Goal: Information Seeking & Learning: Check status

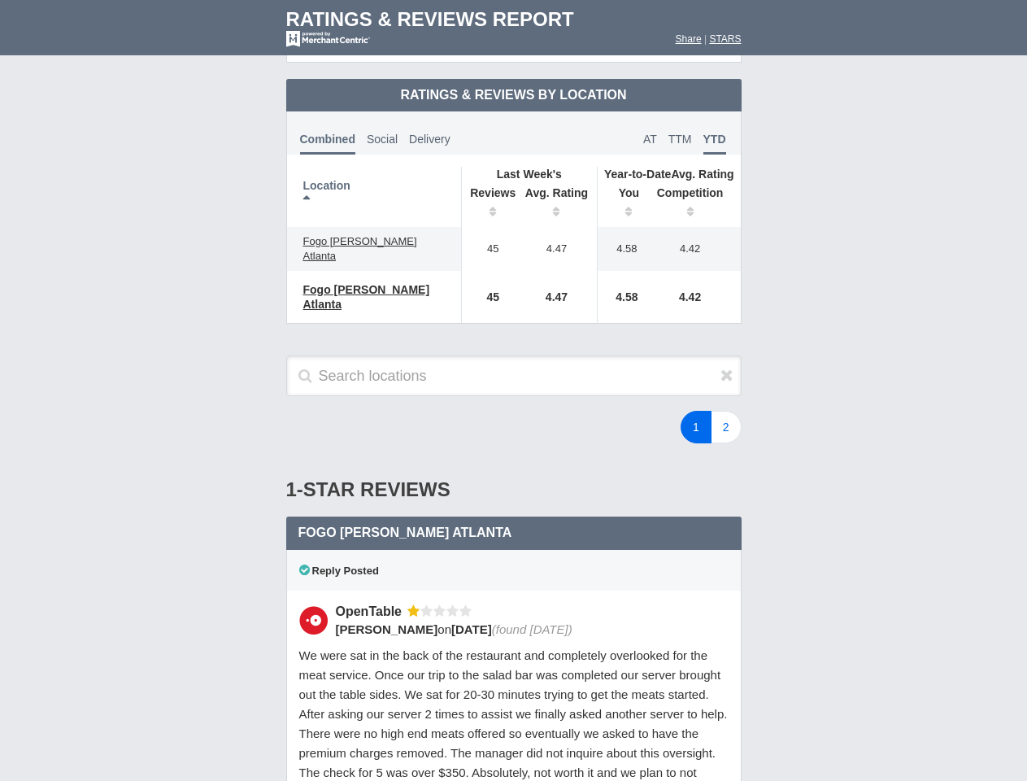
scroll to position [788, 0]
click at [513, 411] on div "1 2" at bounding box center [615, 427] width 285 height 33
click at [374, 183] on th "Location" at bounding box center [374, 197] width 175 height 60
click at [489, 190] on th "Reviews" at bounding box center [488, 204] width 55 height 46
click at [557, 190] on th "Avg. Rating" at bounding box center [557, 204] width 81 height 46
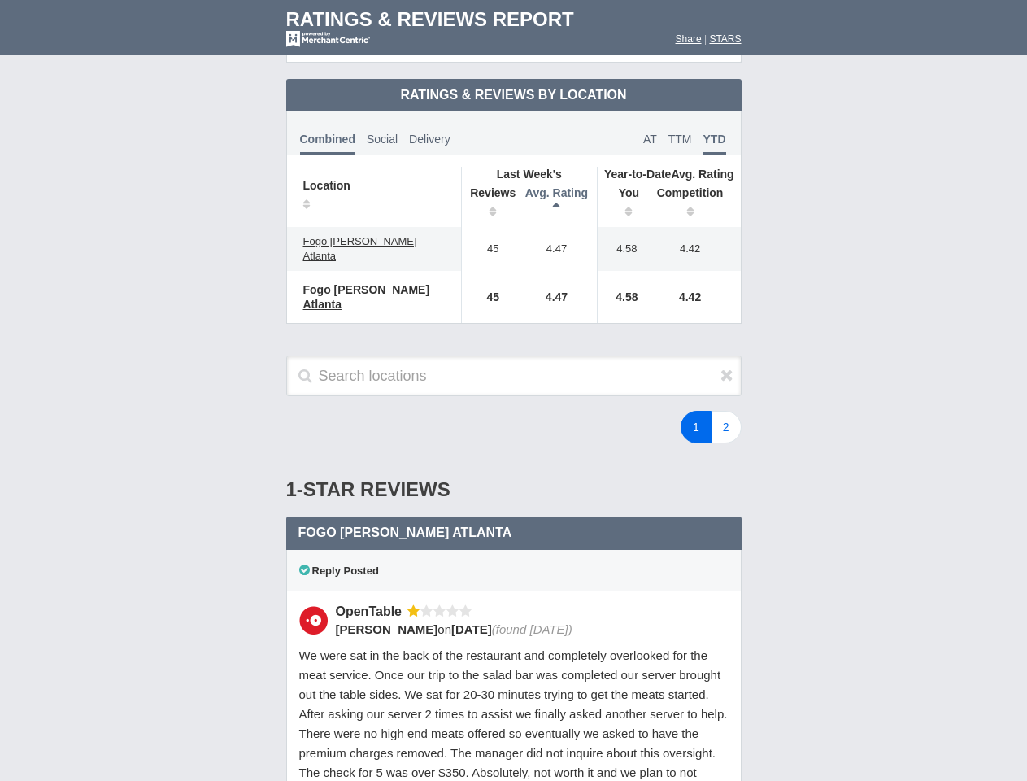
click at [623, 190] on th "You" at bounding box center [623, 204] width 50 height 46
click at [695, 190] on th "Competition" at bounding box center [694, 204] width 93 height 46
click at [514, 550] on div "Reply Posted" at bounding box center [514, 570] width 456 height 41
click at [727, 367] on icon at bounding box center [727, 375] width 13 height 16
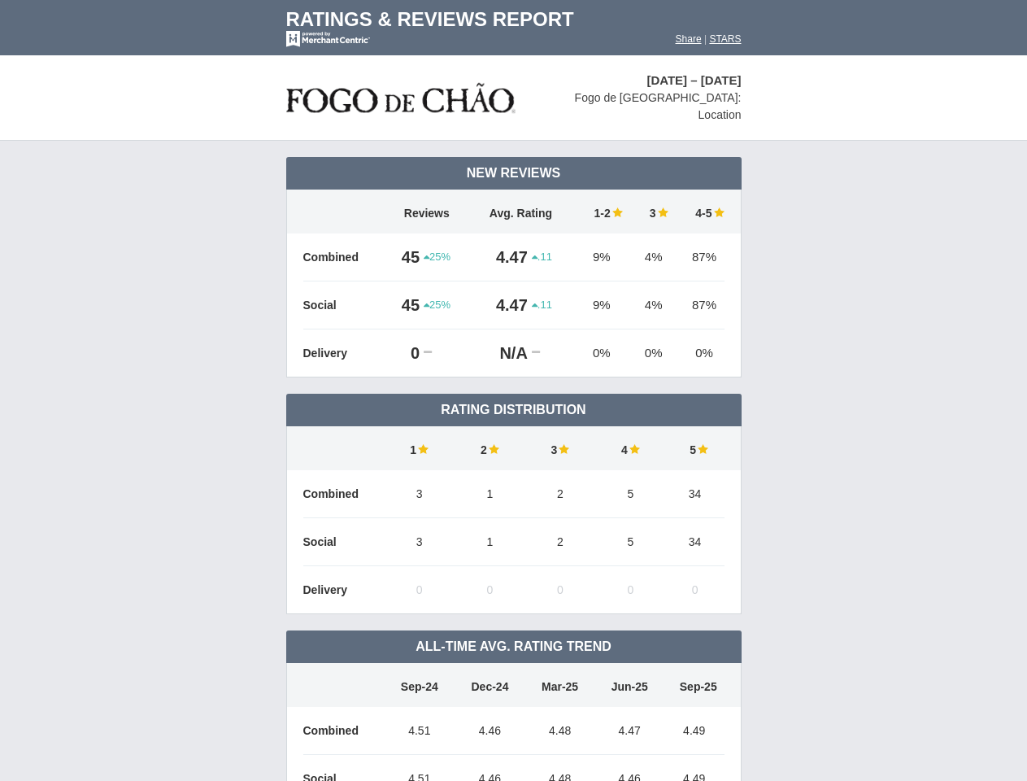
click at [513, 394] on td "Rating Distribution" at bounding box center [514, 410] width 456 height 33
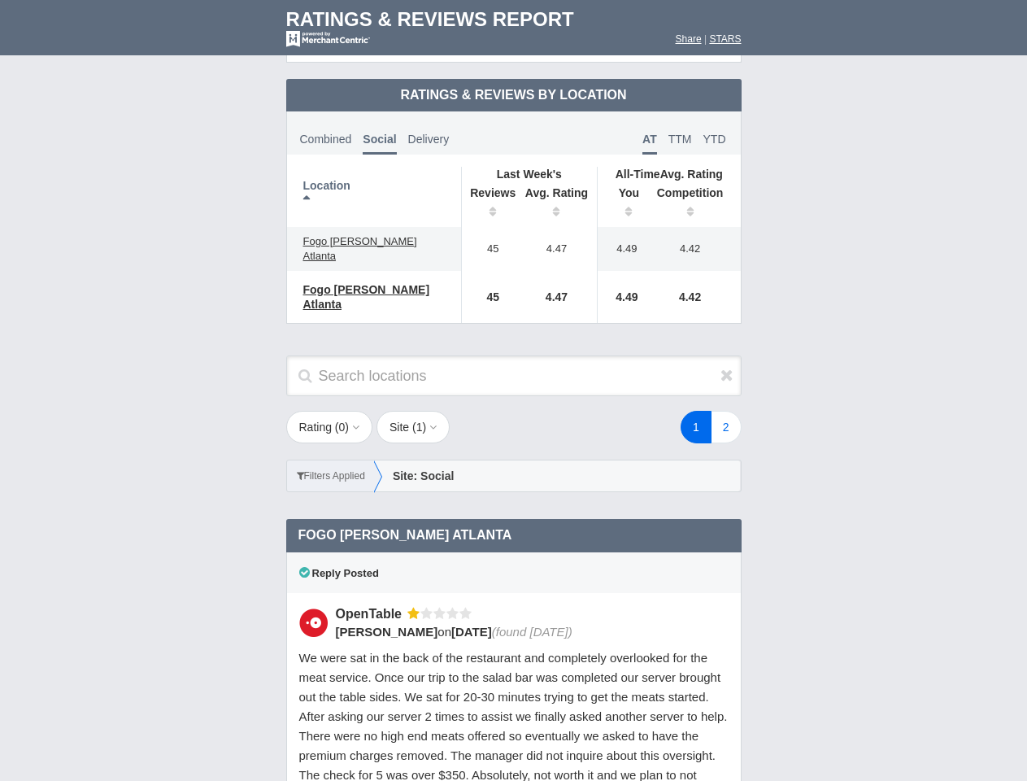
scroll to position [788, 0]
click at [513, 411] on div "1 2" at bounding box center [615, 427] width 285 height 33
click at [374, 183] on th "Location" at bounding box center [374, 197] width 175 height 60
